Goal: Transaction & Acquisition: Purchase product/service

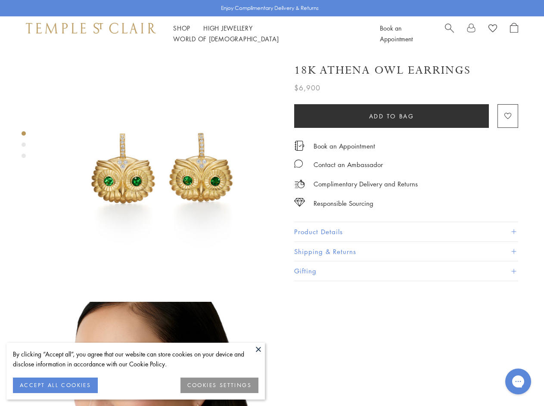
click at [272, 203] on img at bounding box center [162, 170] width 238 height 238
click at [258, 349] on button at bounding box center [258, 349] width 13 height 13
click at [55, 385] on button "ACCEPT ALL COOKIES" at bounding box center [55, 384] width 85 height 15
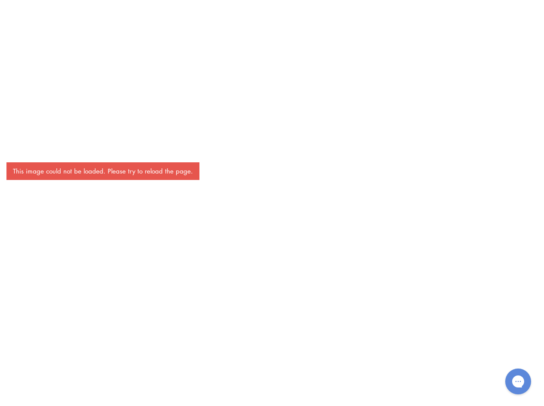
click at [219, 385] on div "This image could not be loaded. Please try to reload the page." at bounding box center [272, 203] width 544 height 406
click at [182, 33] on div "This image could not be loaded. Please try to reload the page." at bounding box center [272, 203] width 544 height 406
click at [296, 33] on div "This image could not be loaded. Please try to reload the page." at bounding box center [272, 203] width 544 height 406
click at [272, 228] on div "This image could not be loaded. Please try to reload the page." at bounding box center [272, 203] width 544 height 406
click at [24, 133] on div "This image could not be loaded. Please try to reload the page." at bounding box center [272, 203] width 544 height 406
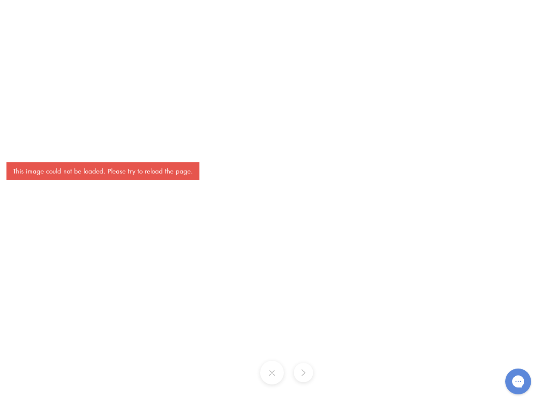
click at [24, 145] on div "This image could not be loaded. Please try to reload the page." at bounding box center [272, 203] width 544 height 406
click at [24, 156] on div "This image could not be loaded. Please try to reload the page." at bounding box center [272, 203] width 544 height 406
